Goal: Check status: Check status

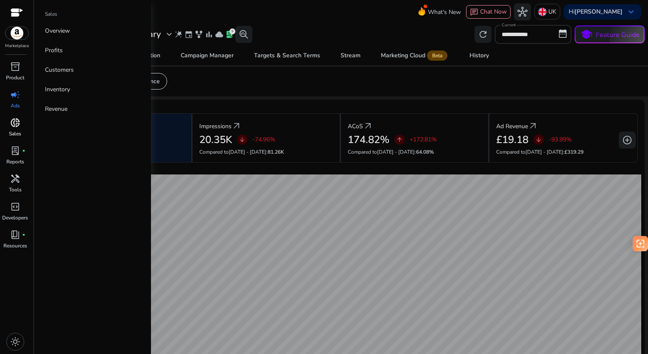
click at [15, 131] on p "Sales" at bounding box center [15, 134] width 12 height 8
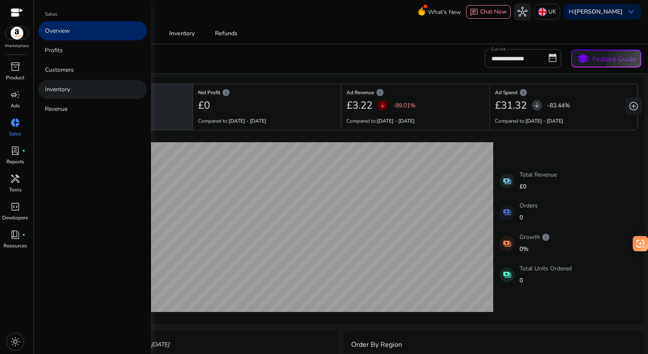
drag, startPoint x: 131, startPoint y: 142, endPoint x: 99, endPoint y: 93, distance: 59.2
click at [99, 93] on link "Inventory" at bounding box center [92, 89] width 109 height 19
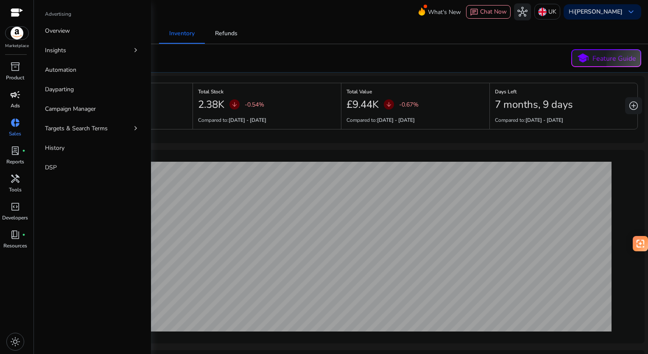
click at [18, 94] on span "campaign" at bounding box center [15, 94] width 10 height 10
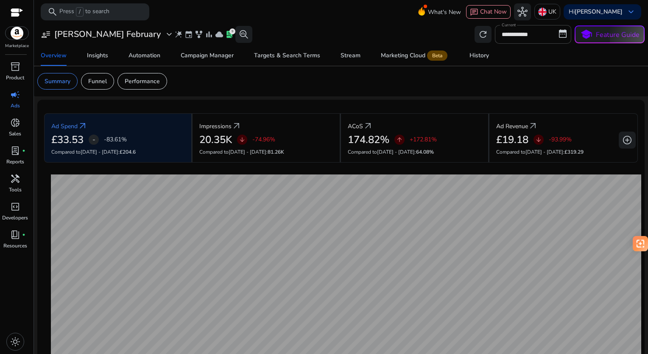
click at [141, 89] on mat-card "Summary Funnel Performance" at bounding box center [341, 81] width 621 height 30
click at [151, 83] on p "Performance" at bounding box center [142, 81] width 35 height 9
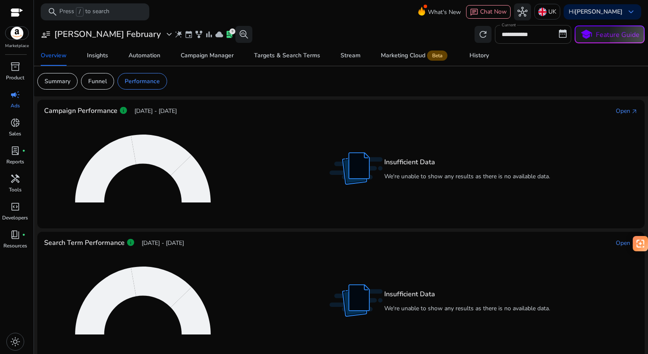
click at [513, 34] on input "**********" at bounding box center [533, 34] width 76 height 19
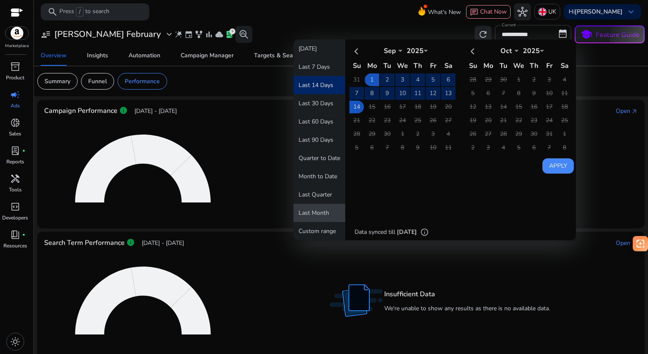
click at [314, 216] on button "Last Month" at bounding box center [319, 213] width 52 height 18
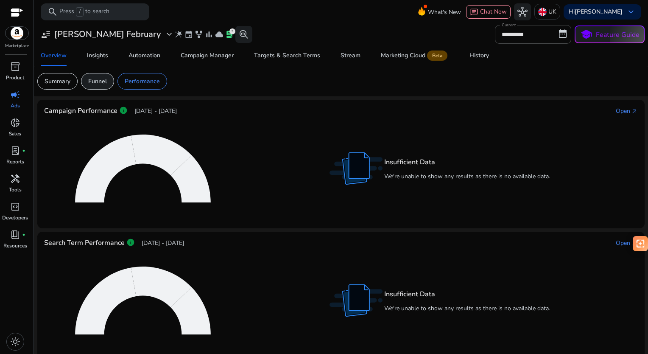
click at [110, 87] on div "Summary Funnel Performance" at bounding box center [102, 81] width 130 height 17
click at [100, 84] on p "Funnel" at bounding box center [97, 81] width 19 height 9
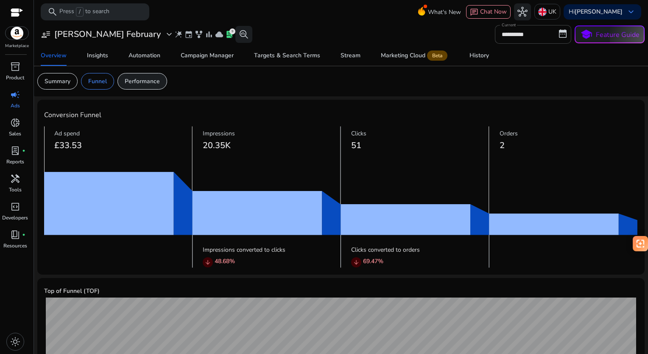
click at [151, 84] on p "Performance" at bounding box center [142, 81] width 35 height 9
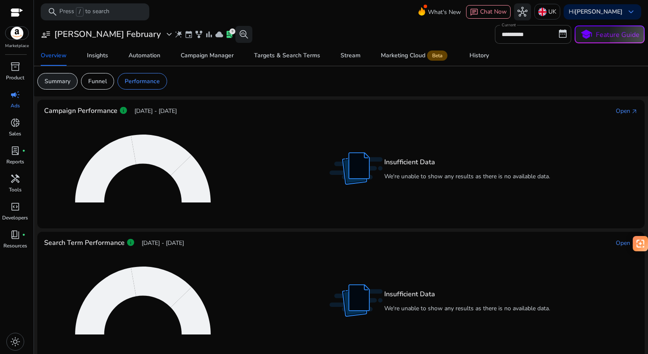
click at [70, 81] on div "Summary" at bounding box center [57, 81] width 40 height 17
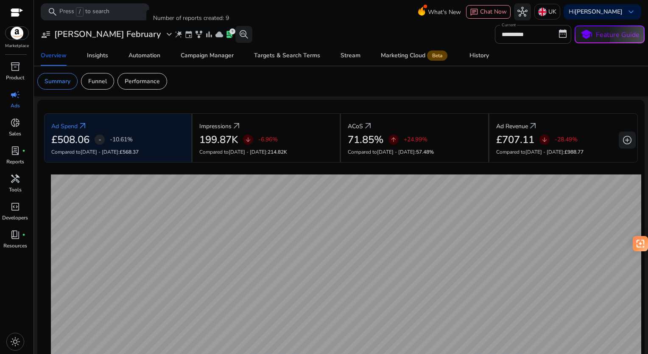
click at [229, 31] on div "9" at bounding box center [232, 31] width 6 height 6
